Goal: Task Accomplishment & Management: Complete application form

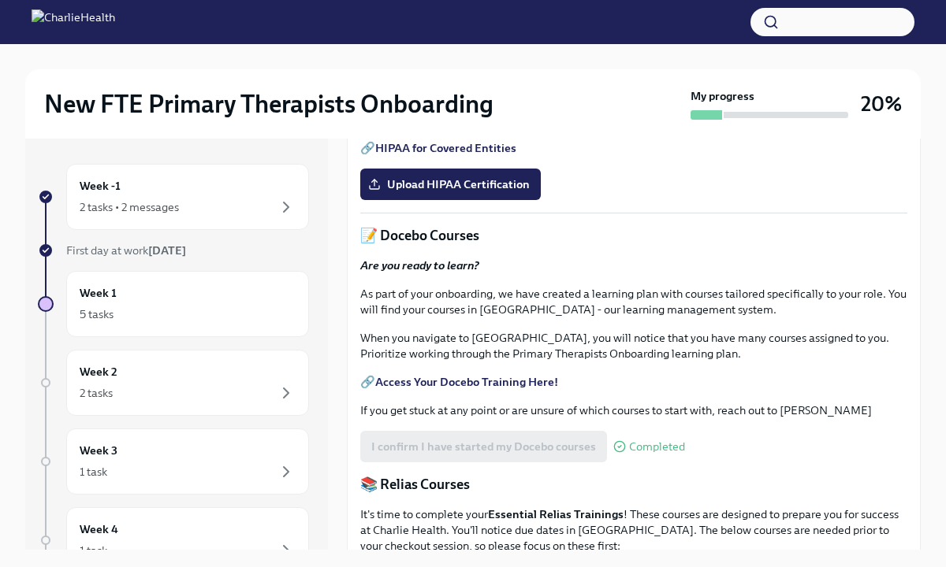
scroll to position [372, 0]
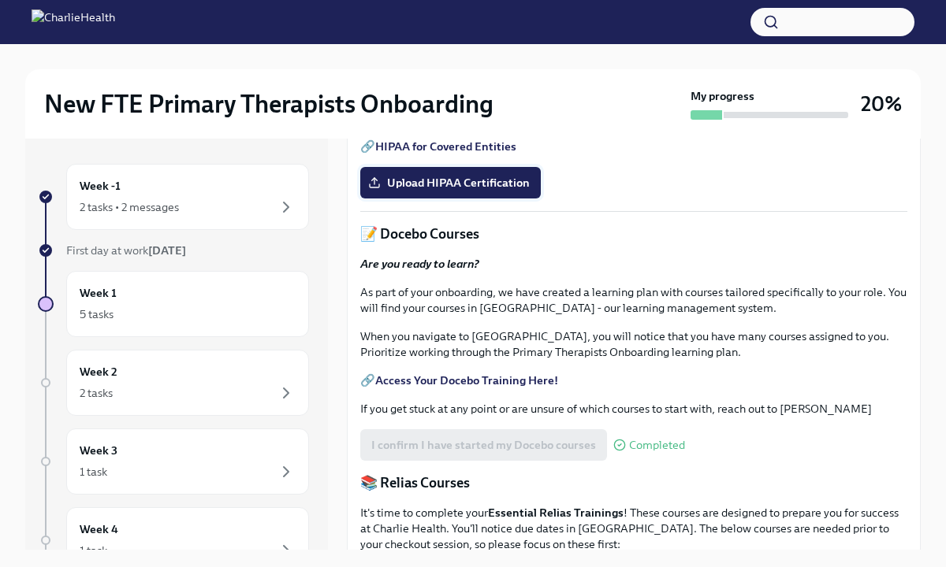
click at [422, 191] on span "Upload HIPAA Certification" at bounding box center [450, 183] width 158 height 16
click at [0, 0] on input "Upload HIPAA Certification" at bounding box center [0, 0] width 0 height 0
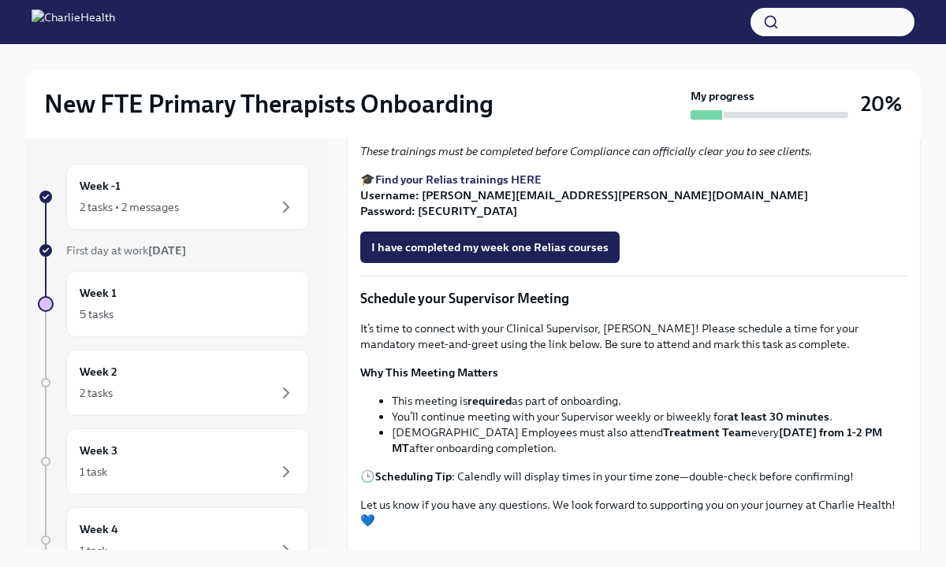
scroll to position [855, 0]
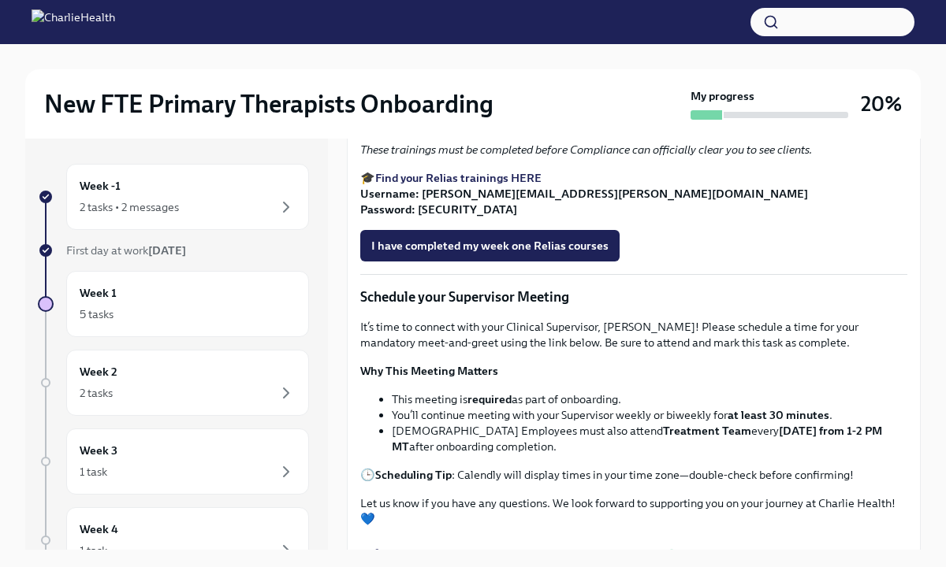
click at [471, 185] on strong "Find your Relias trainings HERE" at bounding box center [458, 178] width 166 height 14
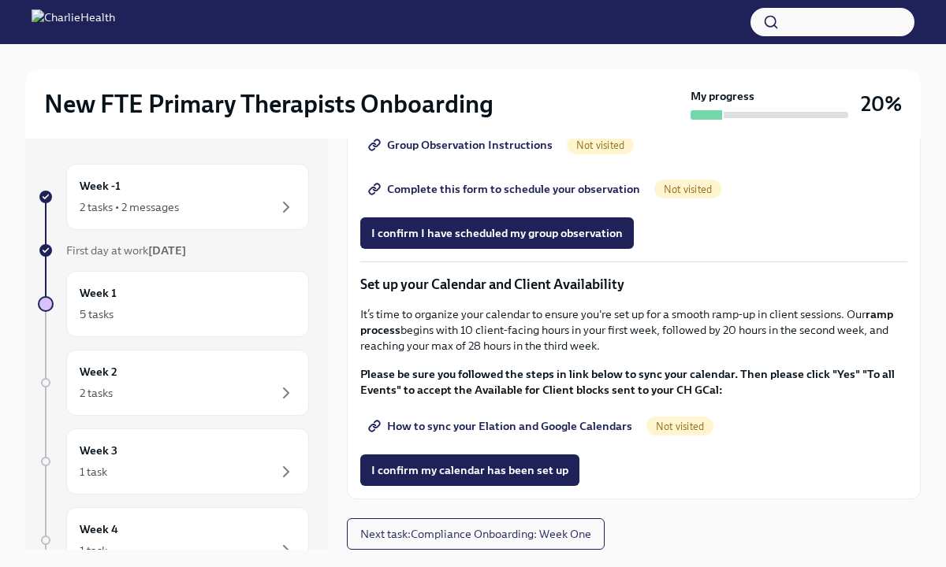
scroll to position [2130, 0]
click at [192, 192] on div "Week -1 2 tasks • 2 messages" at bounding box center [188, 196] width 216 height 39
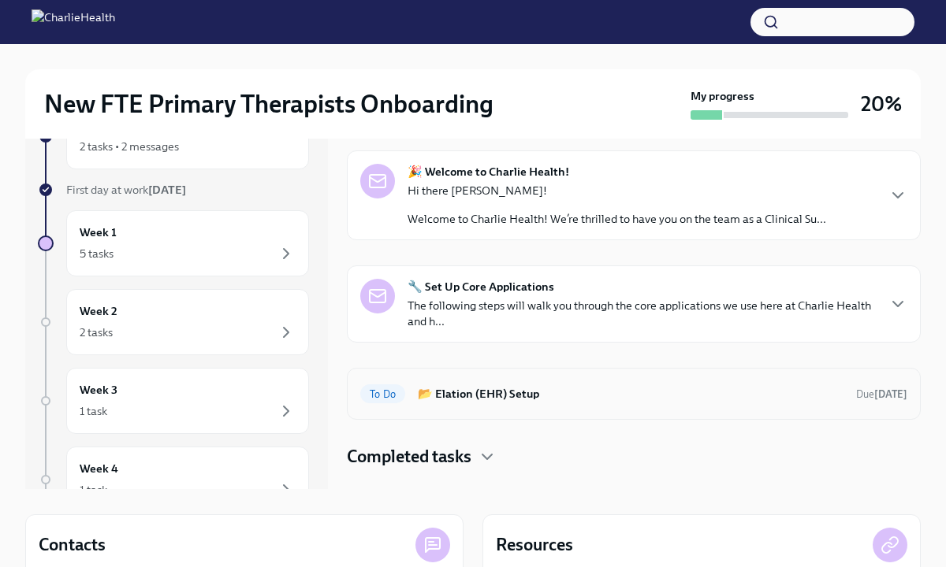
click at [466, 402] on h6 "📂 Elation (EHR) Setup" at bounding box center [631, 393] width 426 height 17
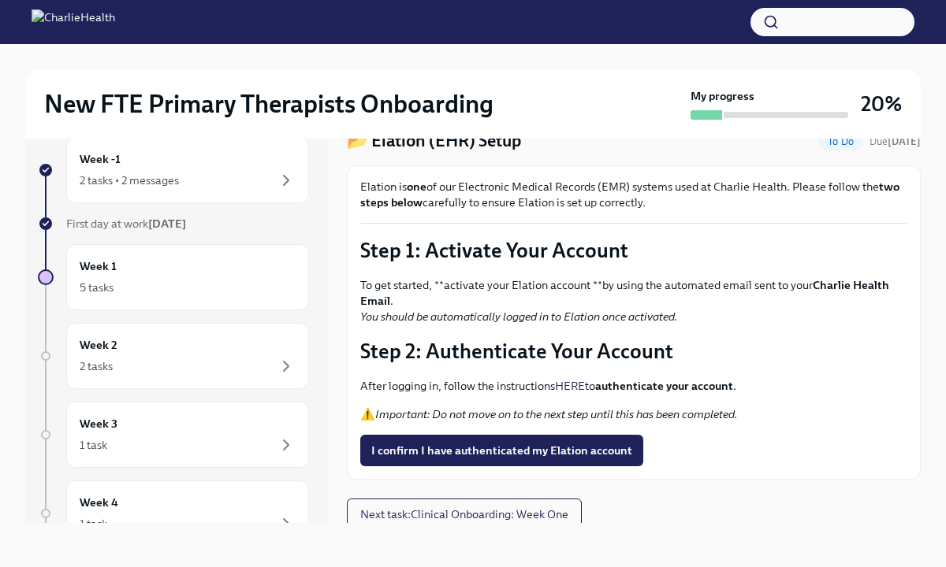
scroll to position [47, 0]
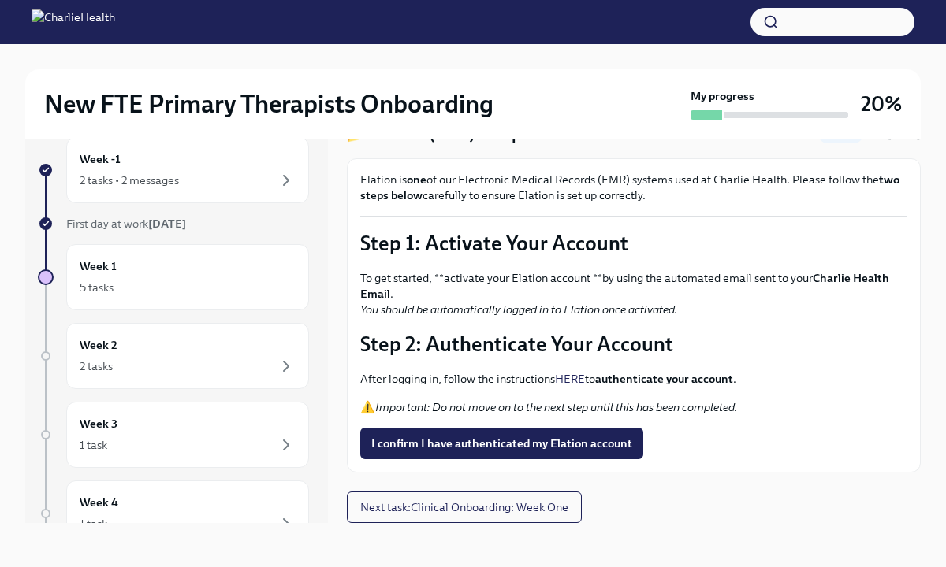
click at [575, 376] on link "HERE" at bounding box center [570, 379] width 30 height 14
click at [450, 442] on span "I confirm I have authenticated my Elation account" at bounding box center [501, 444] width 261 height 16
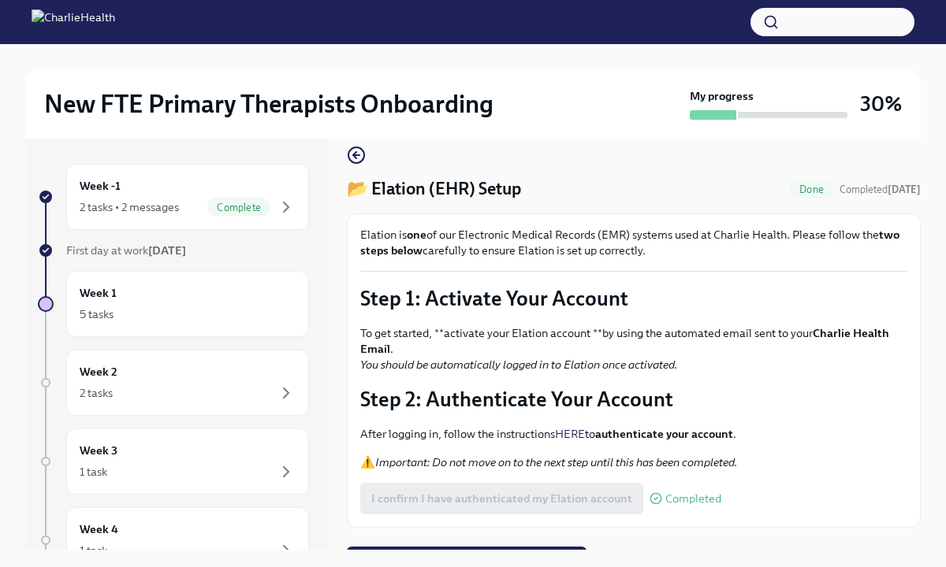
scroll to position [0, 0]
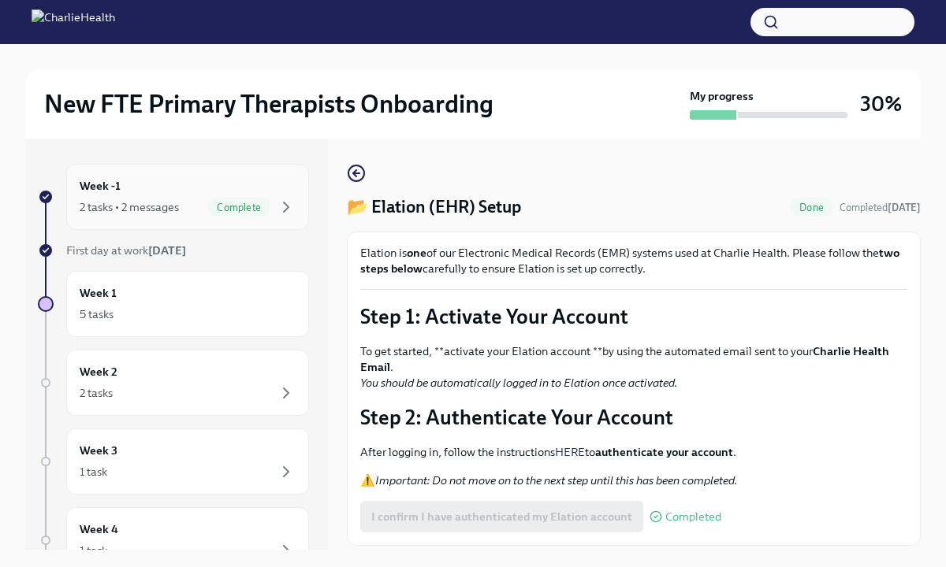
click at [263, 206] on span "Complete" at bounding box center [238, 208] width 63 height 12
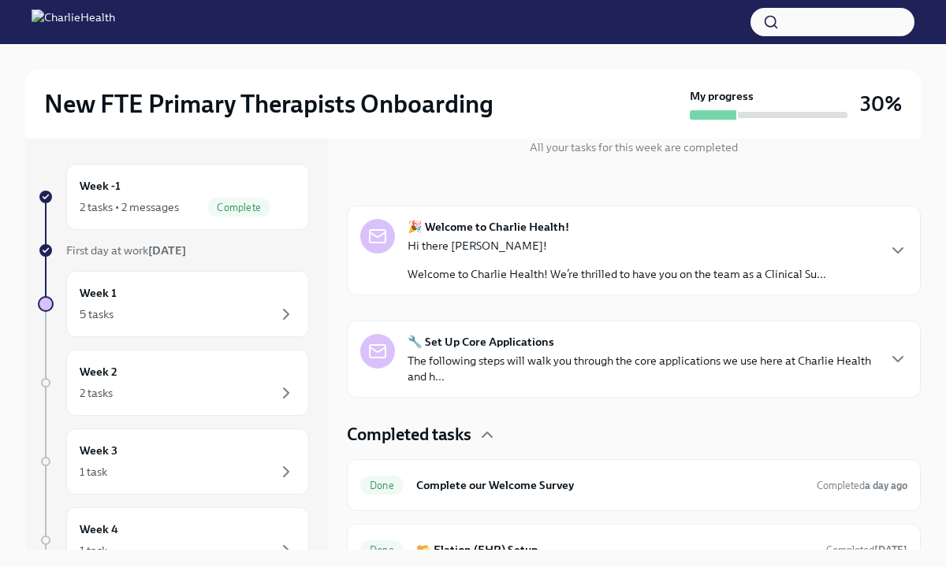
scroll to position [218, 0]
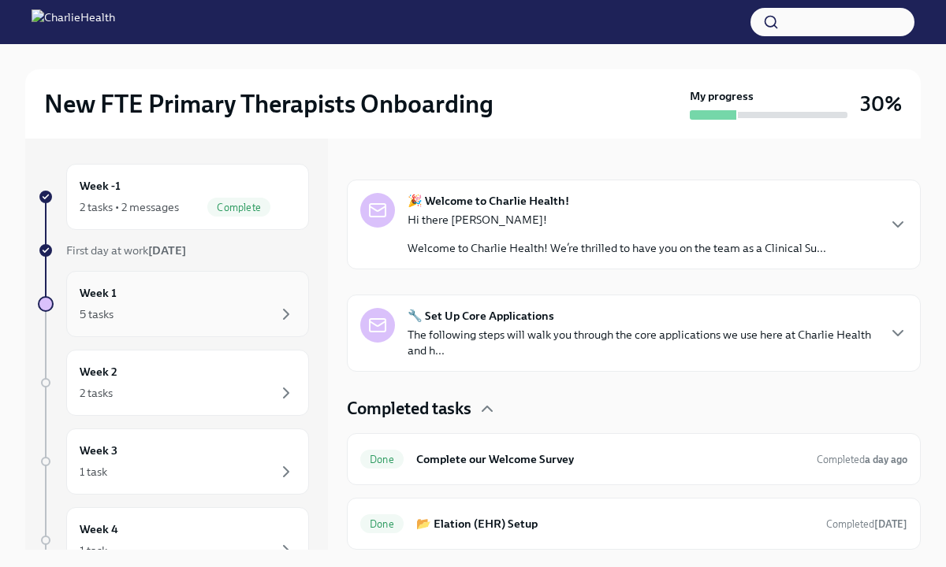
click at [236, 311] on div "5 tasks" at bounding box center [188, 314] width 216 height 19
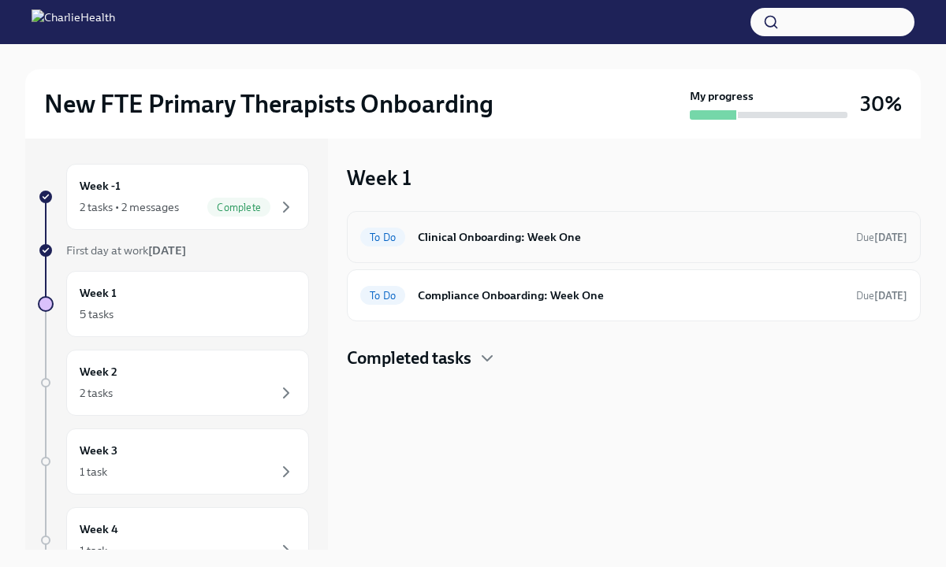
click at [504, 253] on div "To Do Clinical Onboarding: Week One Due in 4 days" at bounding box center [634, 237] width 574 height 52
click at [457, 240] on h6 "Clinical Onboarding: Week One" at bounding box center [631, 237] width 426 height 17
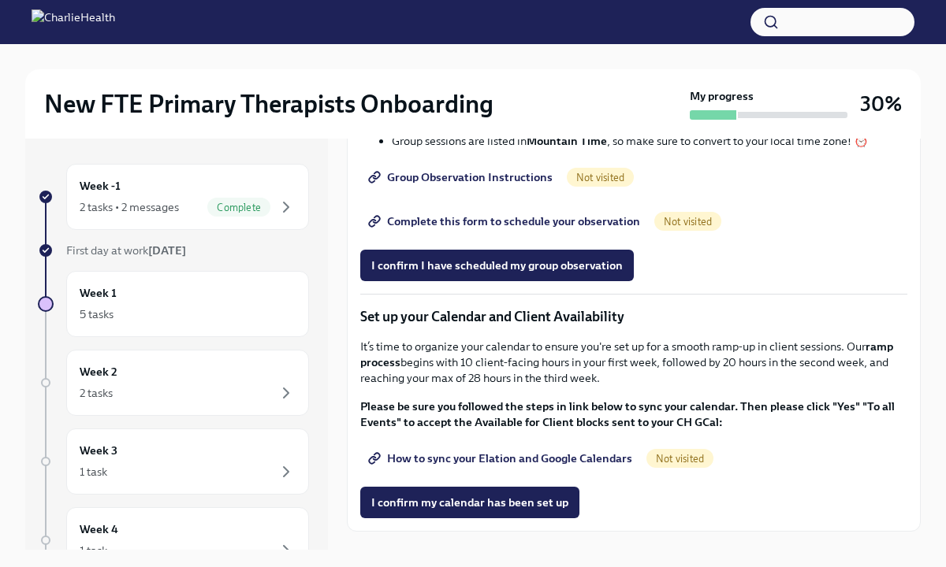
scroll to position [1899, 0]
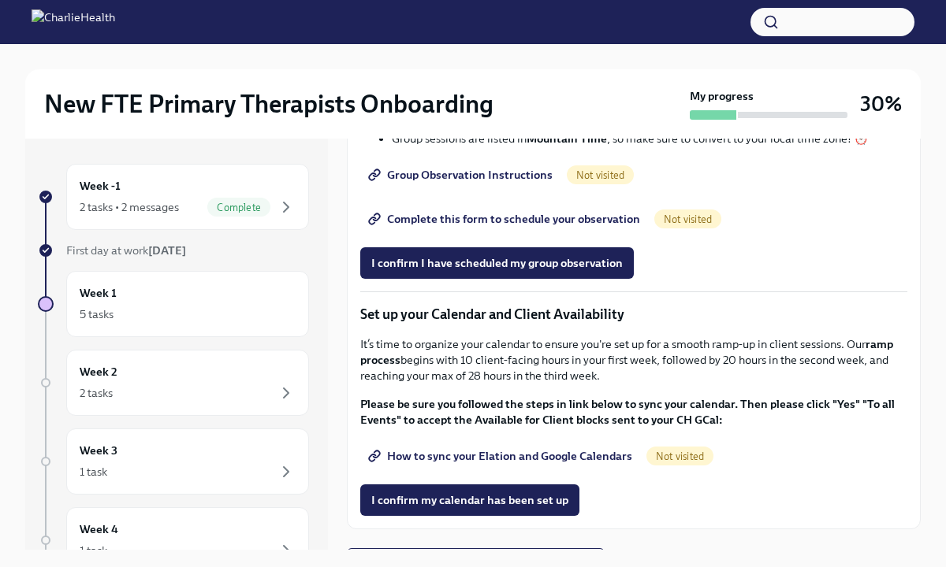
click at [471, 191] on link "Group Observation Instructions" at bounding box center [461, 175] width 203 height 32
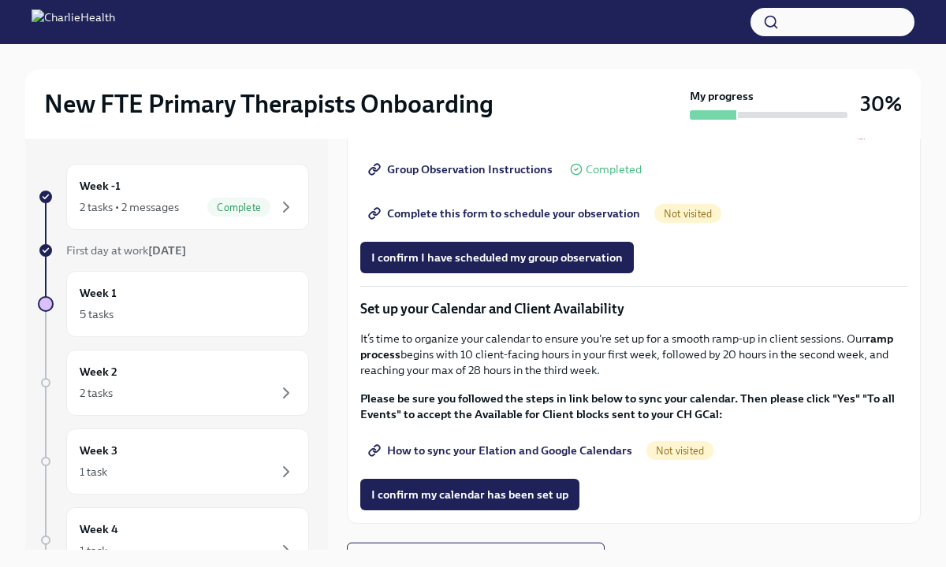
scroll to position [1907, 0]
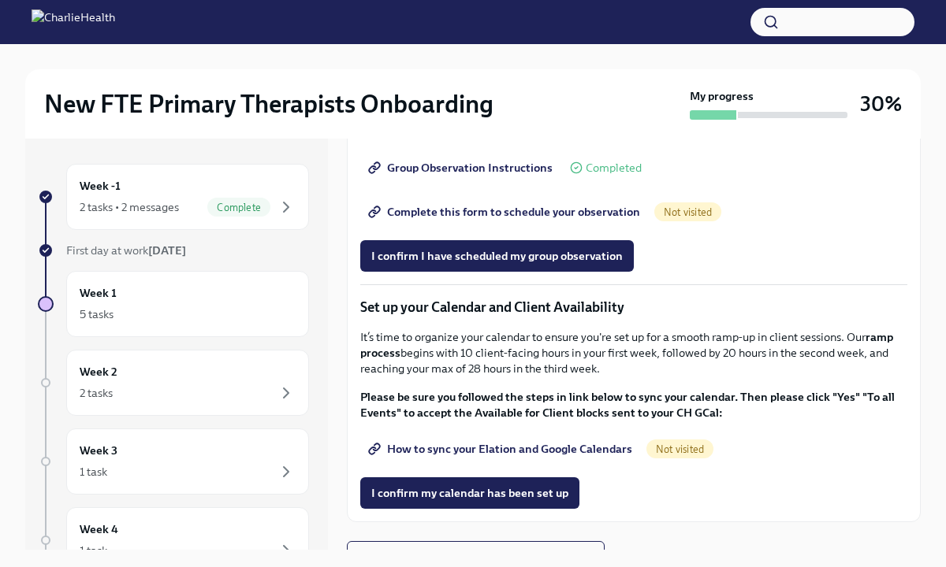
click at [482, 220] on span "Complete this form to schedule your observation" at bounding box center [505, 212] width 269 height 16
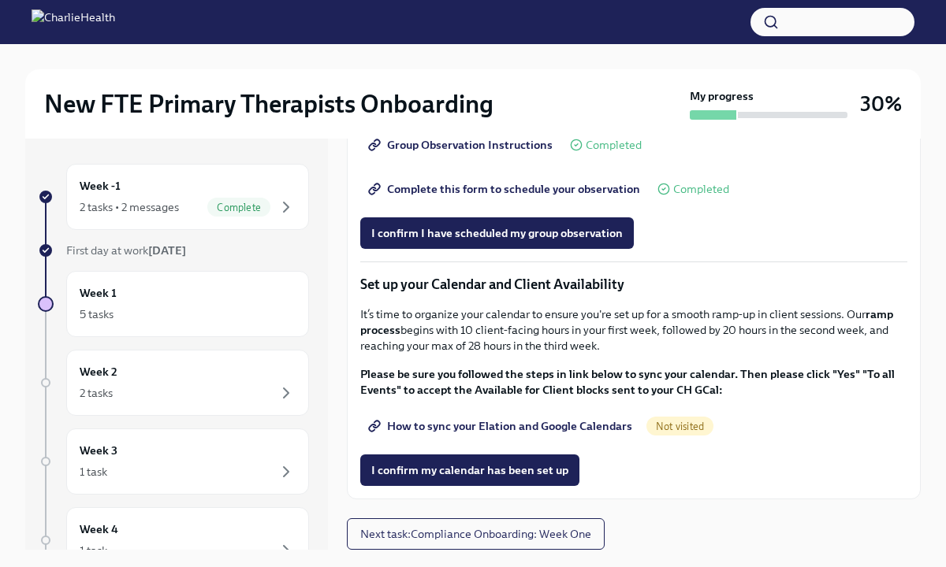
scroll to position [1939, 0]
click at [480, 241] on span "I confirm I have scheduled my group observation" at bounding box center [496, 233] width 251 height 16
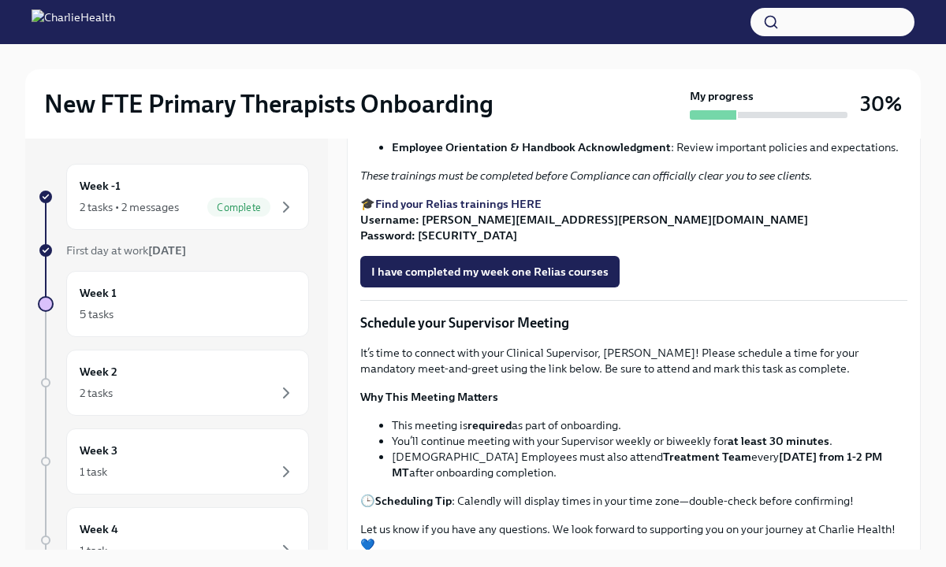
scroll to position [828, 0]
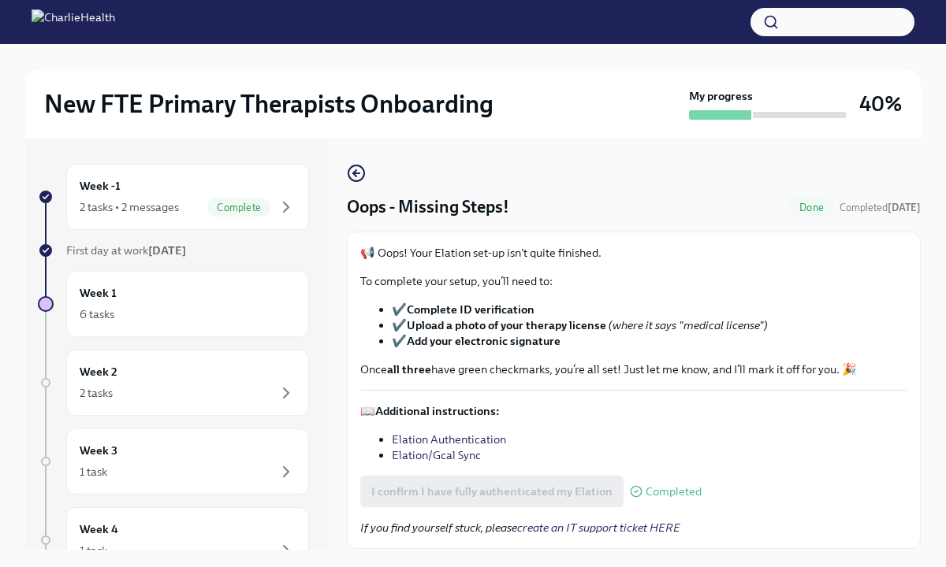
scroll to position [50, 0]
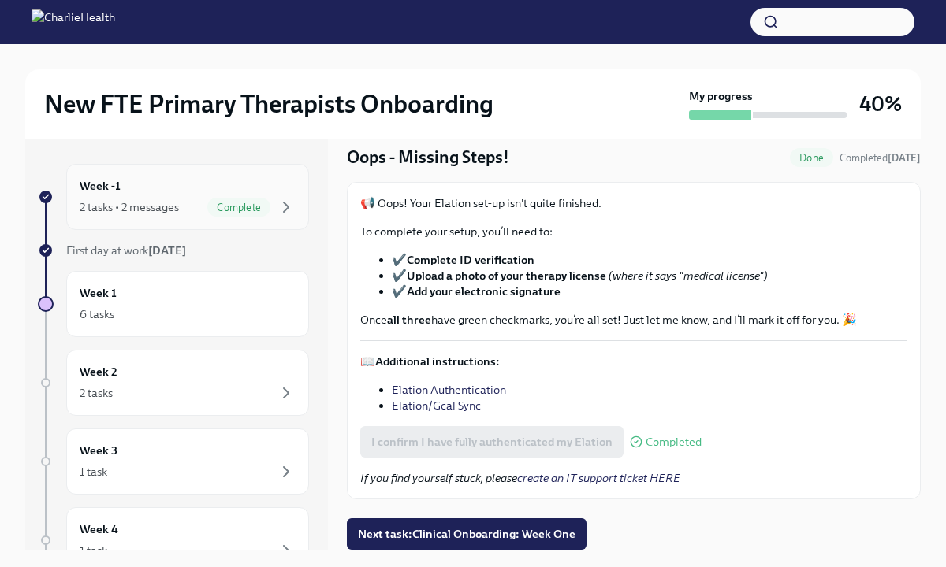
click at [238, 193] on div "Week -1 2 tasks • 2 messages Complete" at bounding box center [188, 196] width 216 height 39
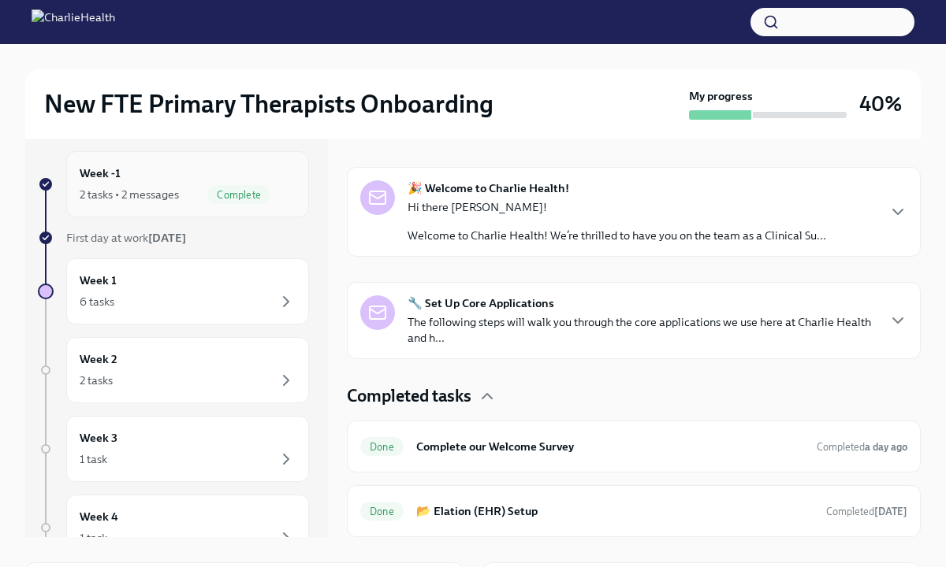
scroll to position [1, 0]
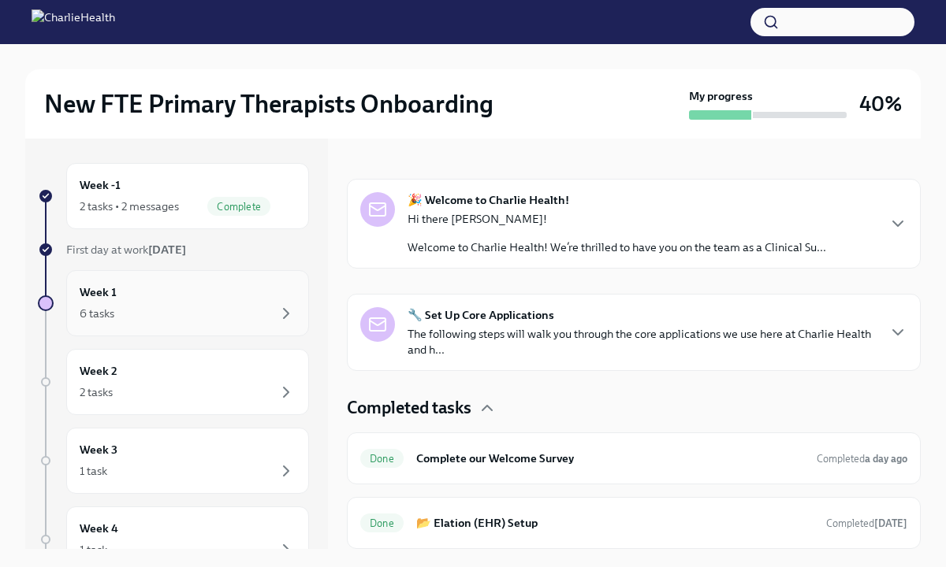
click at [194, 289] on div "Week 1 6 tasks" at bounding box center [188, 303] width 216 height 39
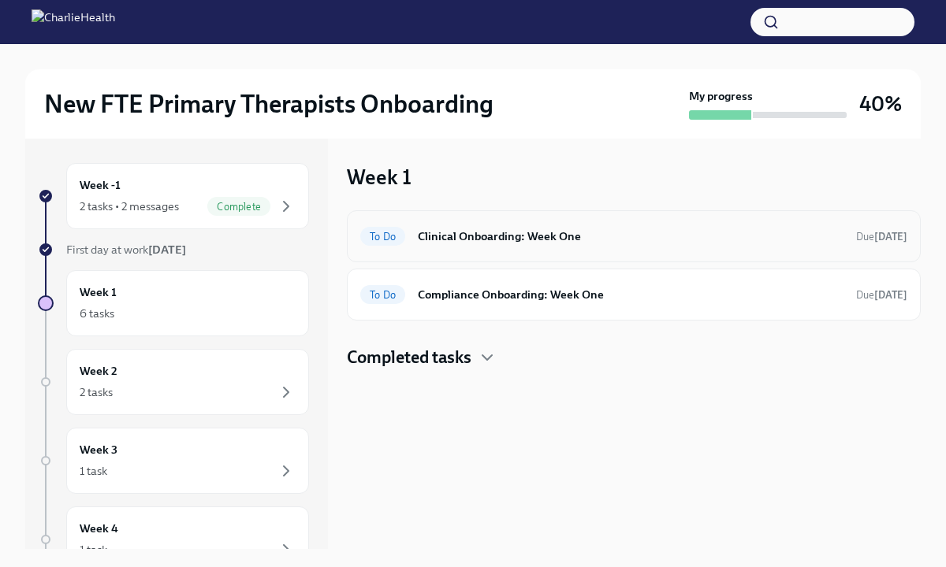
click at [519, 221] on div "To Do Clinical Onboarding: Week One Due in 4 days" at bounding box center [634, 236] width 574 height 52
click at [512, 237] on h6 "Clinical Onboarding: Week One" at bounding box center [631, 236] width 426 height 17
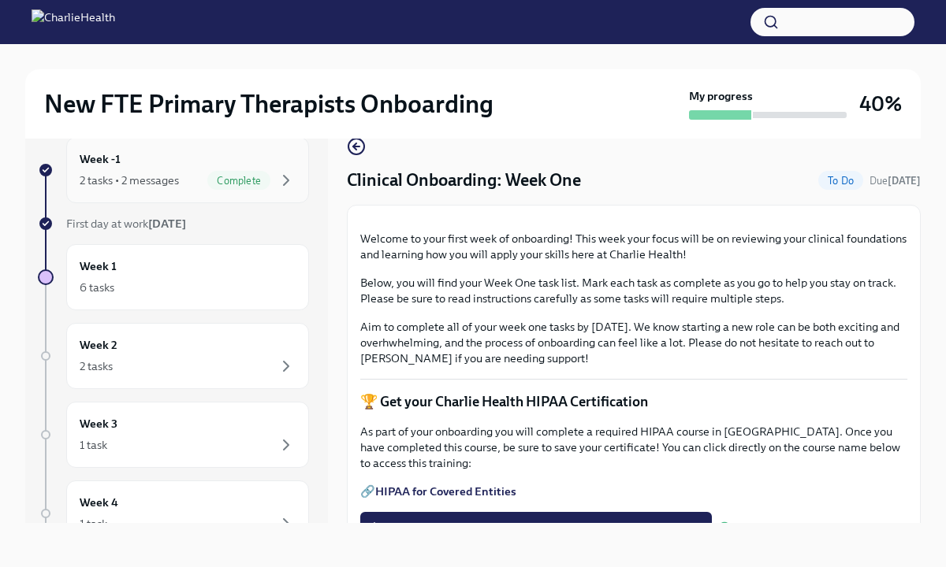
click at [248, 177] on span "Complete" at bounding box center [238, 181] width 63 height 12
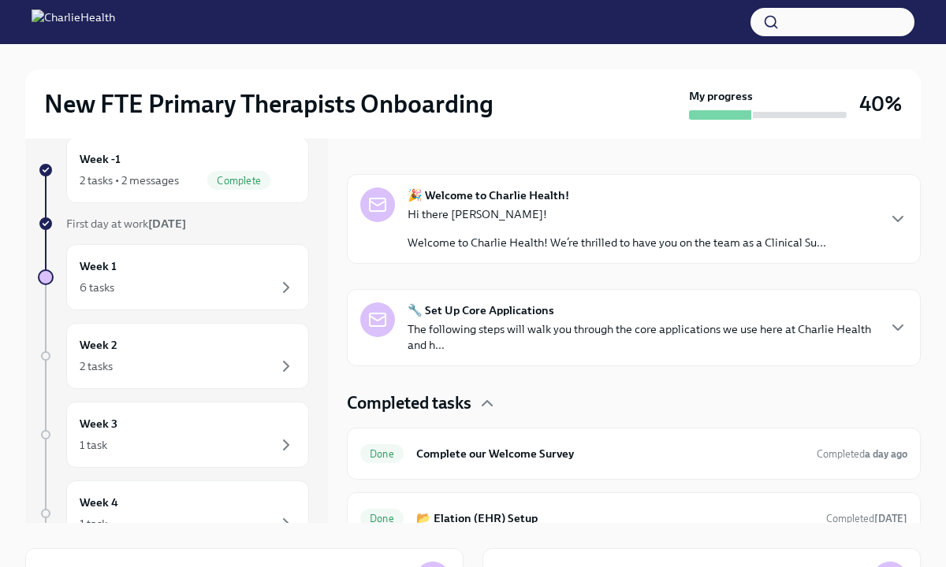
scroll to position [218, 0]
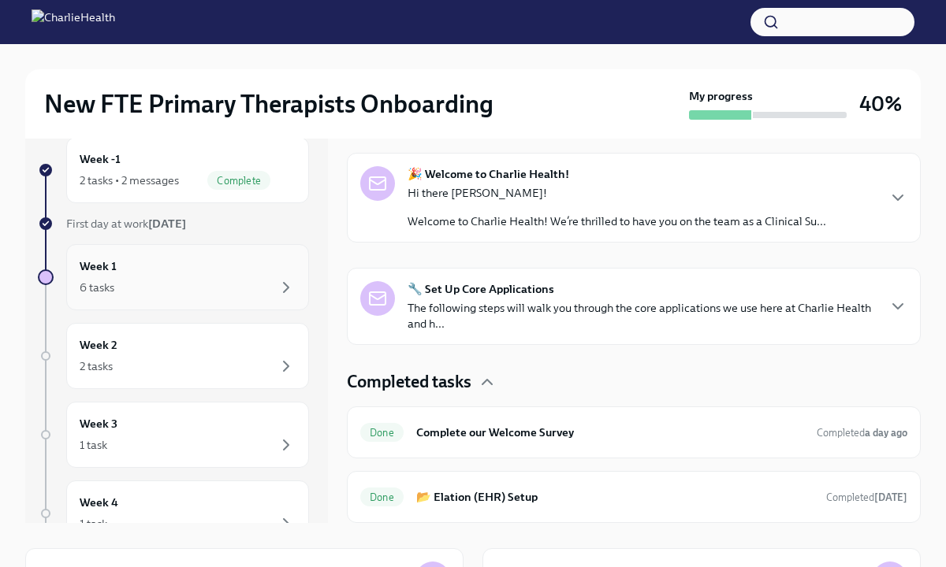
click at [242, 268] on div "Week 1 6 tasks" at bounding box center [188, 277] width 216 height 39
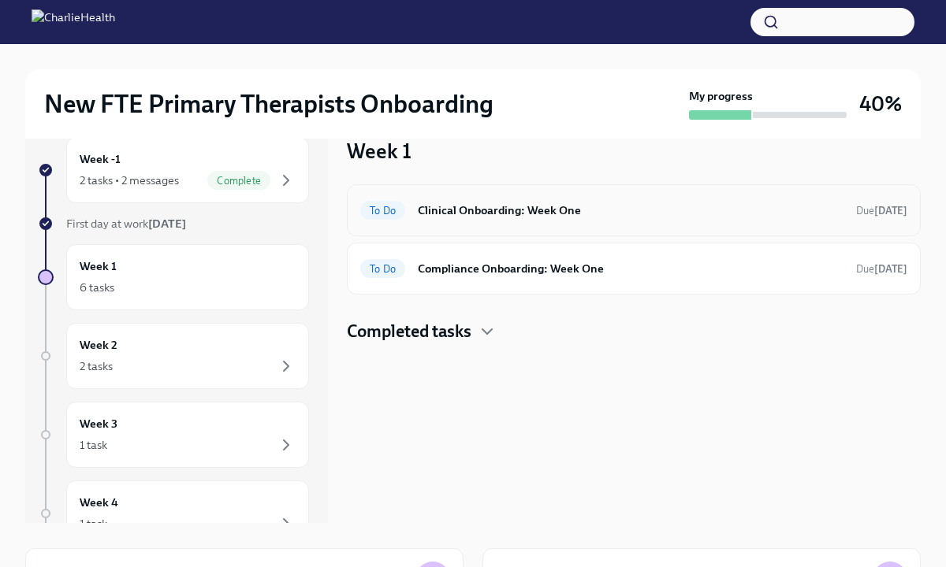
click at [471, 212] on h6 "Clinical Onboarding: Week One" at bounding box center [631, 210] width 426 height 17
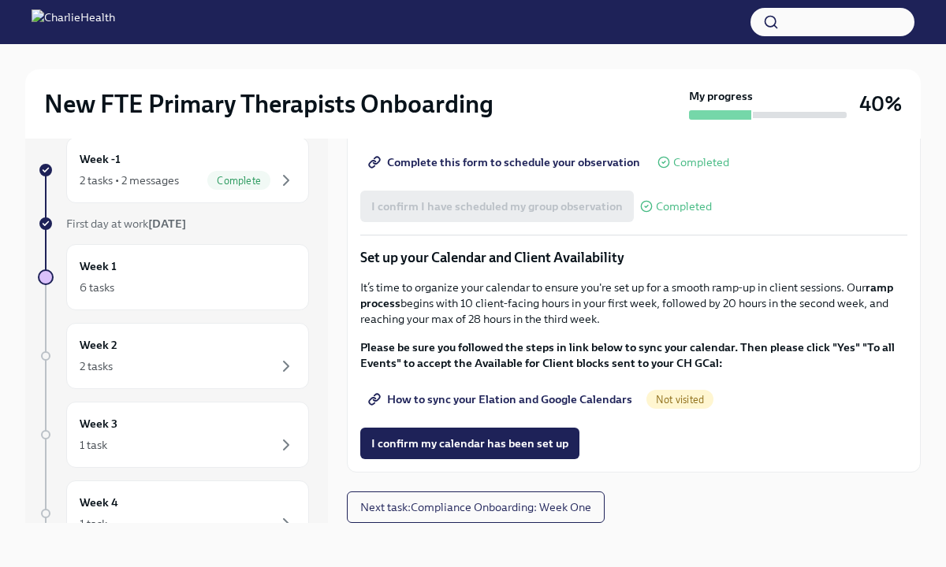
scroll to position [2130, 0]
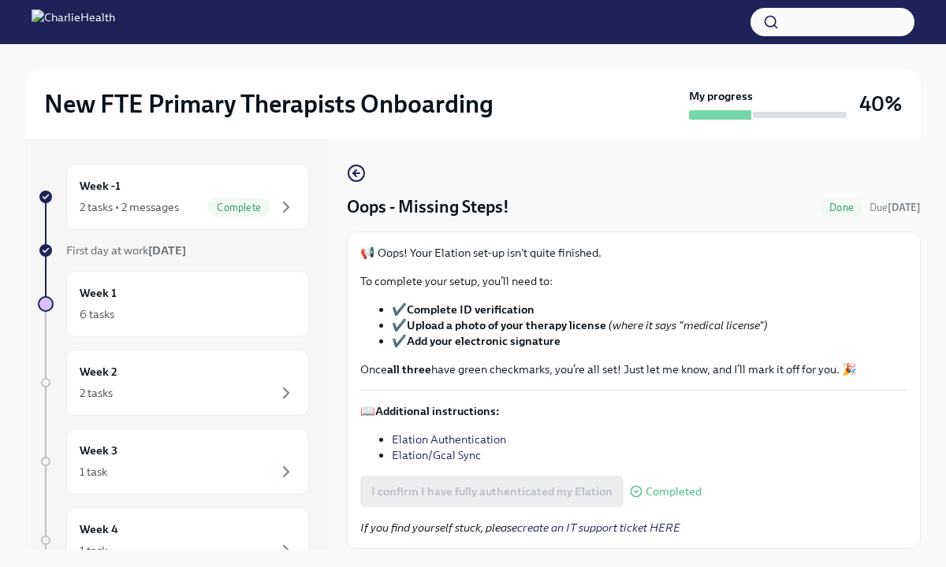
scroll to position [50, 0]
